Goal: Transaction & Acquisition: Purchase product/service

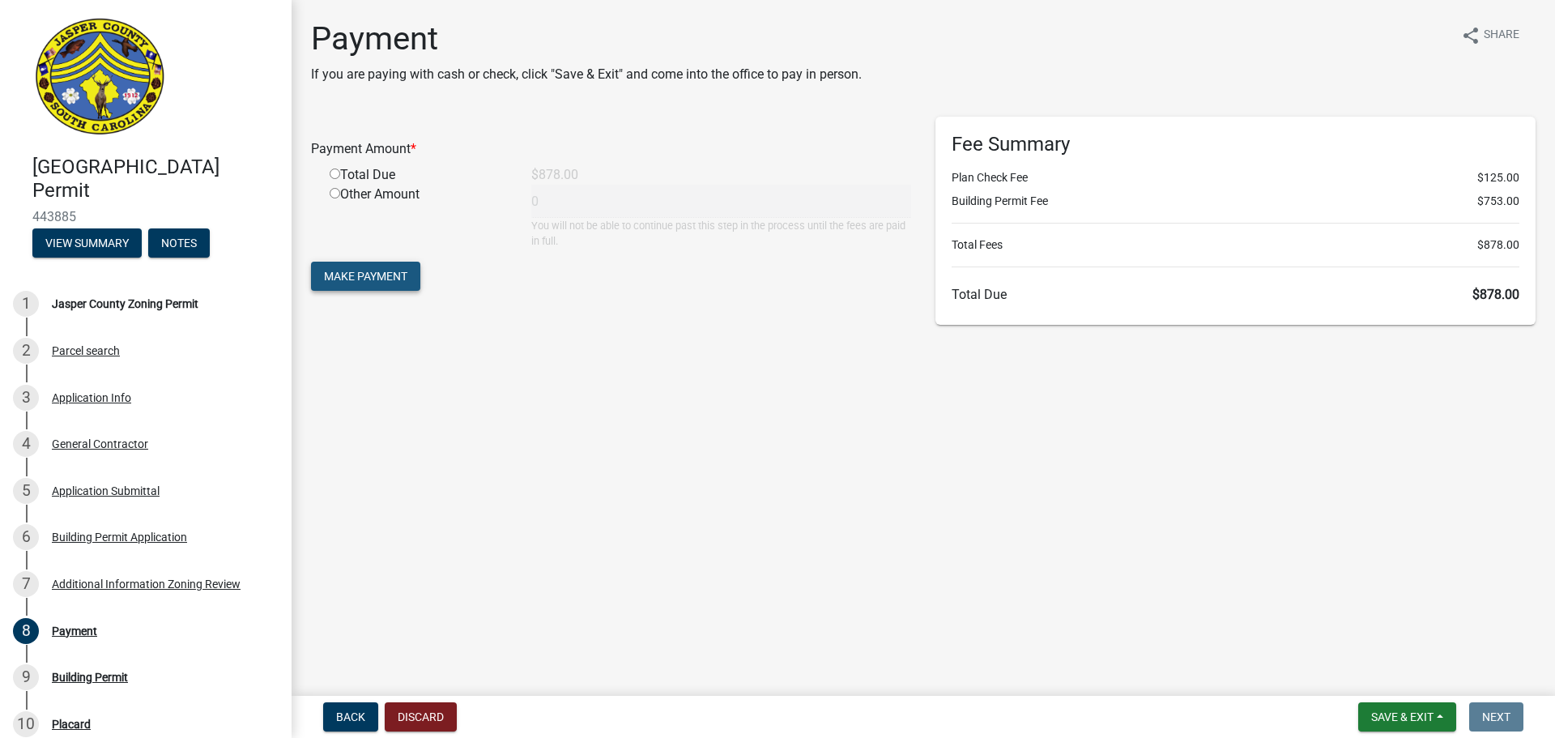
click at [390, 279] on span "Make Payment" at bounding box center [365, 276] width 83 height 13
click at [348, 193] on div "Total Due" at bounding box center [419, 194] width 202 height 19
click at [334, 194] on input "radio" at bounding box center [335, 193] width 11 height 11
radio input "true"
type input "878"
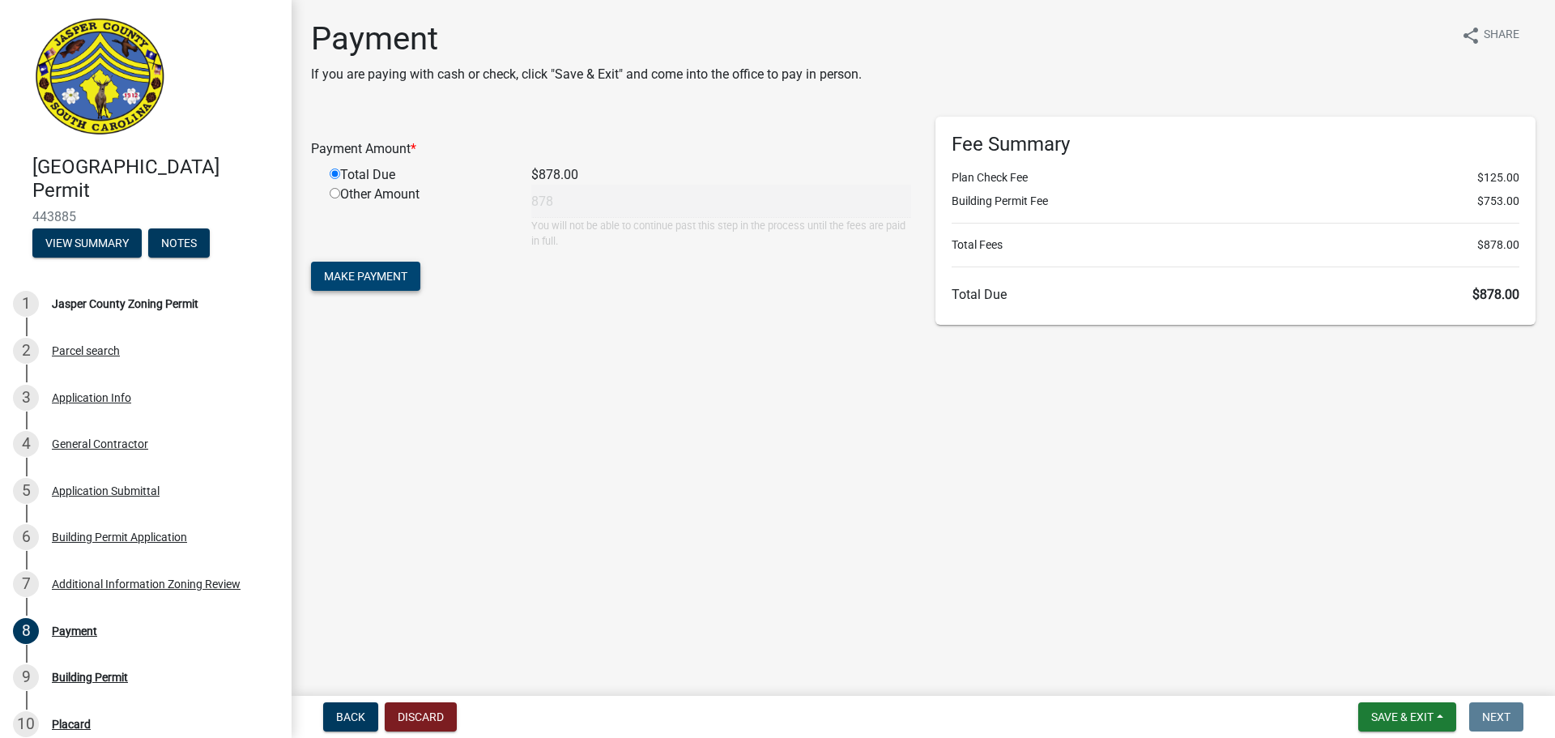
click at [377, 275] on span "Make Payment" at bounding box center [365, 276] width 83 height 13
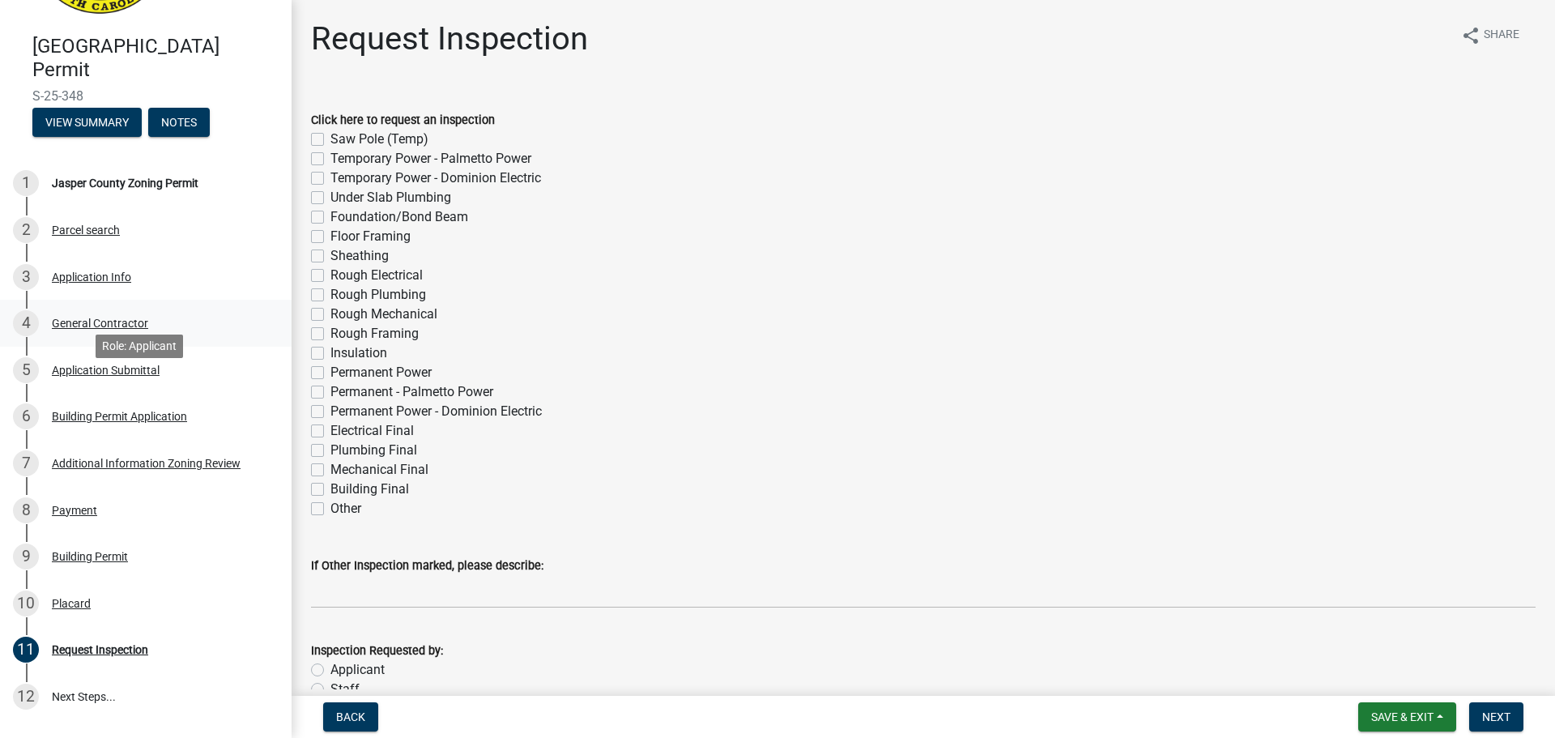
scroll to position [162, 0]
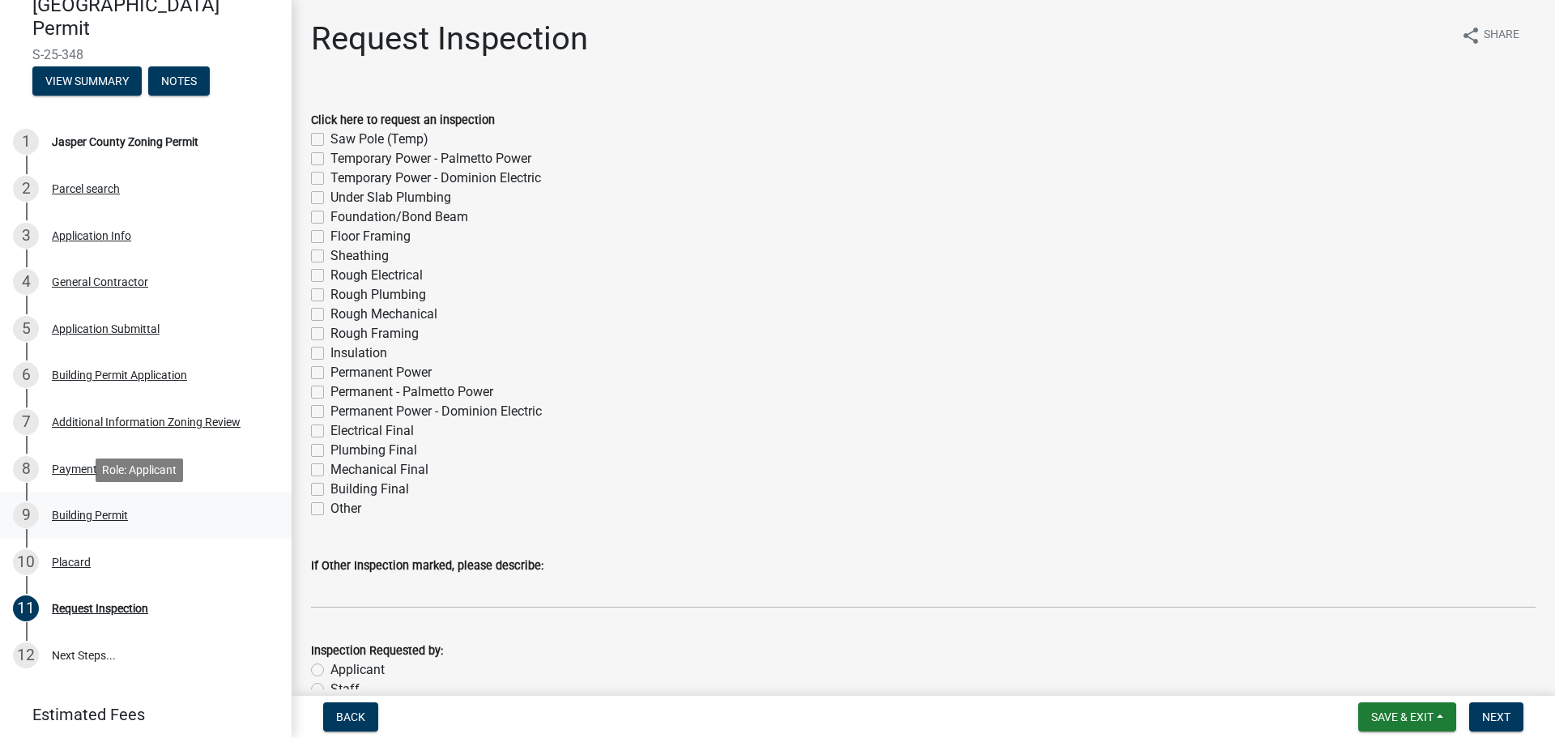
click at [93, 516] on div "Building Permit" at bounding box center [90, 514] width 76 height 11
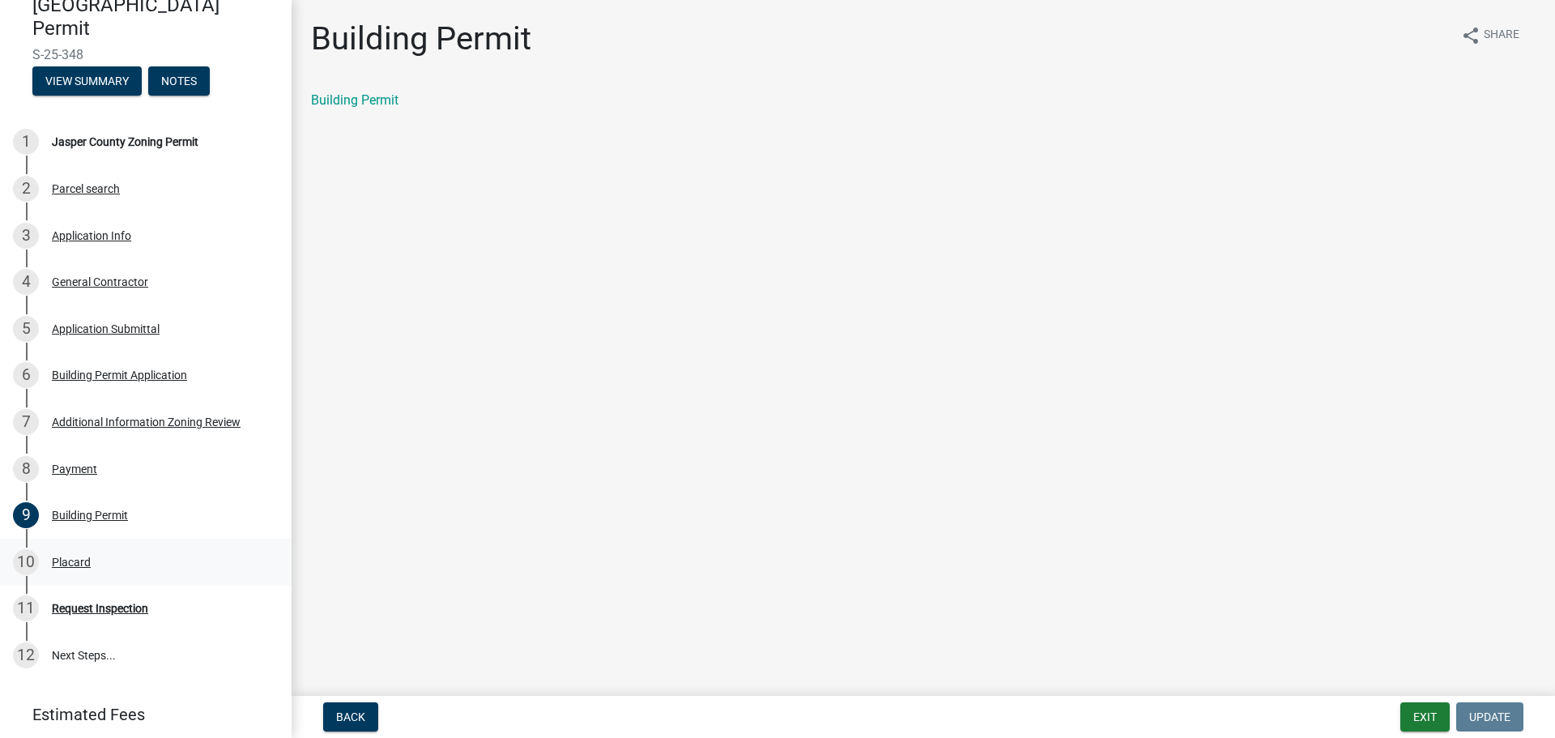
click at [75, 557] on div "Placard" at bounding box center [71, 561] width 39 height 11
click at [342, 95] on link "Placard" at bounding box center [333, 99] width 44 height 15
